Goal: Task Accomplishment & Management: Manage account settings

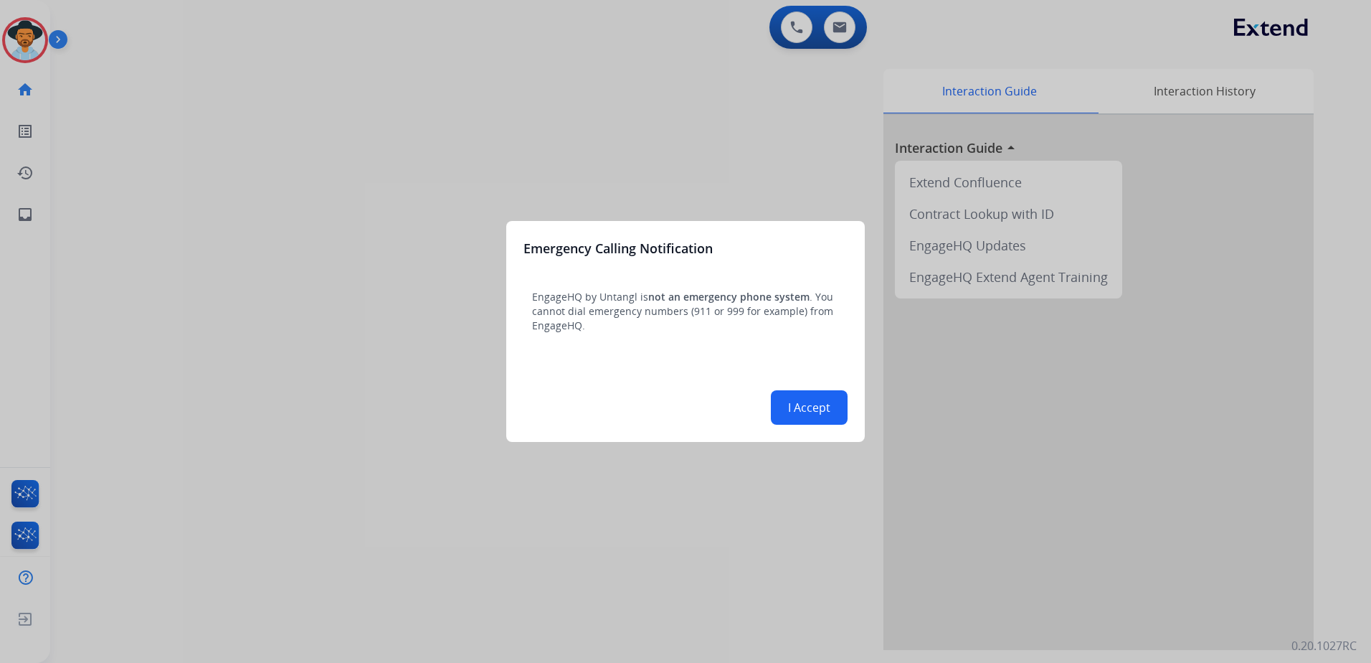
click at [803, 473] on div at bounding box center [685, 331] width 1371 height 663
click at [802, 407] on button "I Accept" at bounding box center [809, 407] width 77 height 34
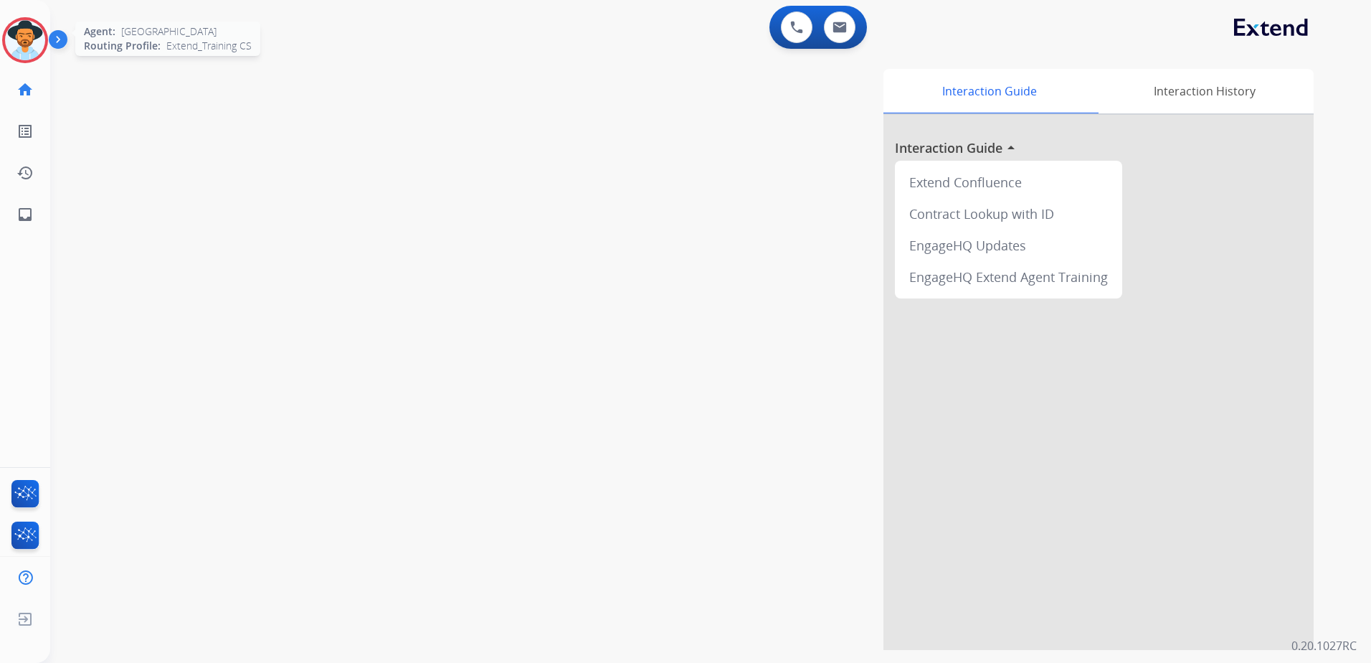
click at [30, 37] on img at bounding box center [25, 40] width 40 height 40
click at [19, 39] on img at bounding box center [25, 40] width 40 height 40
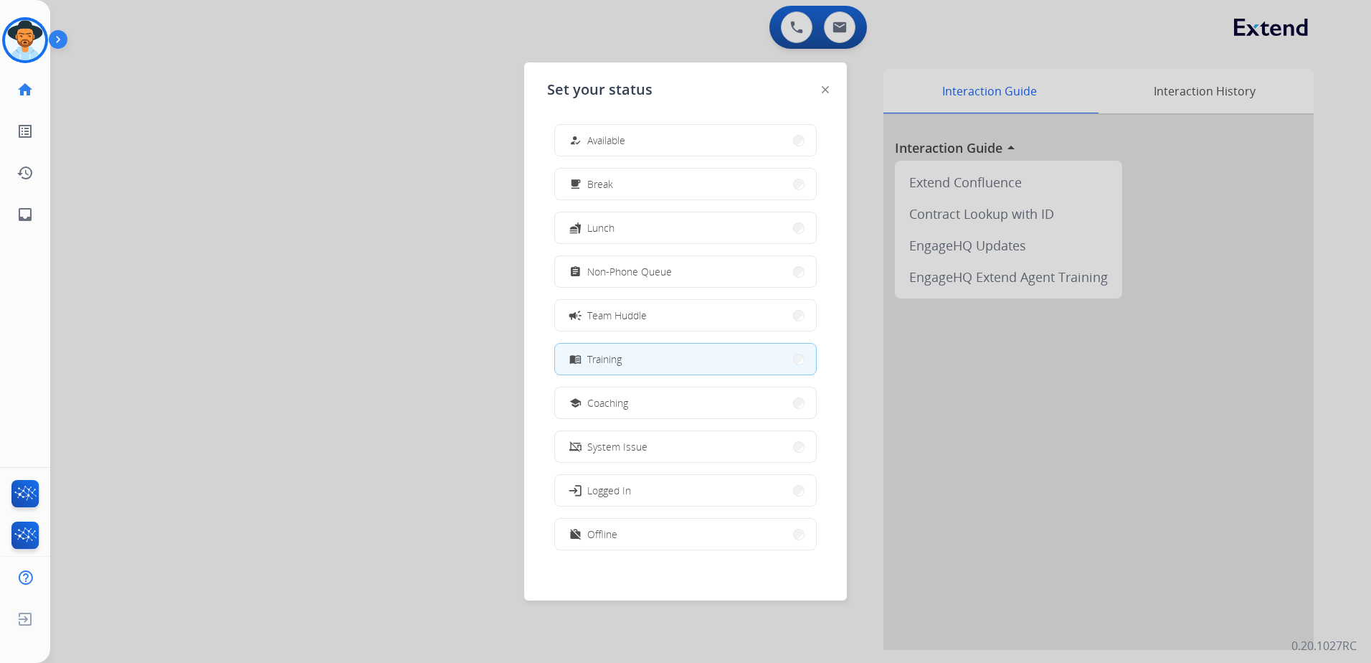
click at [164, 151] on div at bounding box center [685, 331] width 1371 height 663
